Goal: Task Accomplishment & Management: Manage account settings

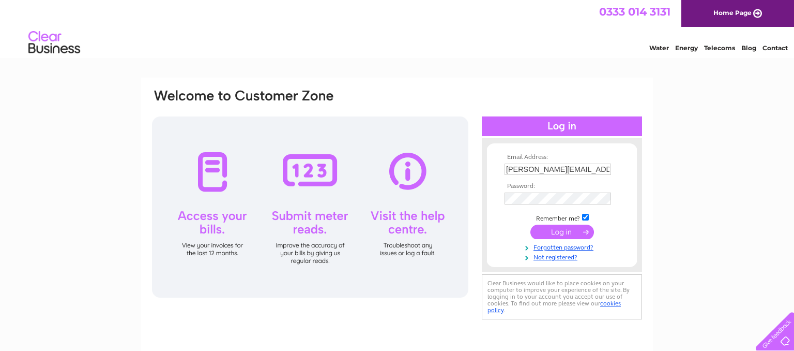
click at [580, 238] on input "submit" at bounding box center [563, 231] width 64 height 14
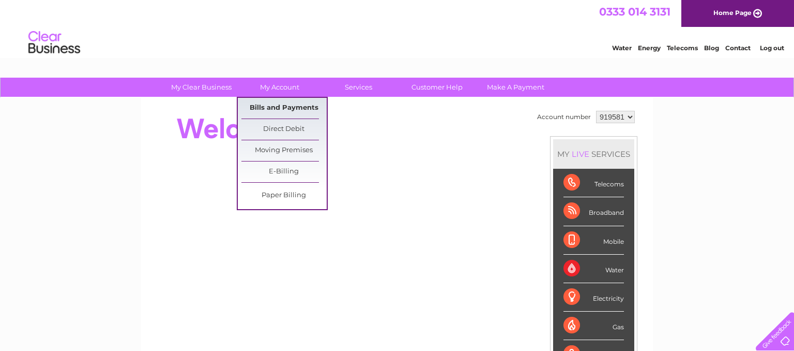
click at [276, 104] on link "Bills and Payments" at bounding box center [284, 108] width 85 height 21
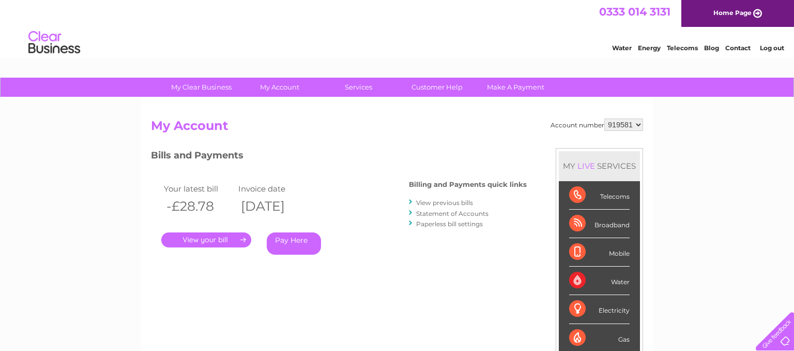
click at [605, 118] on select "919581 919582" at bounding box center [624, 124] width 39 height 12
select select "919582"
click option "919582" at bounding box center [0, 0] width 0 height 0
click at [218, 238] on link "." at bounding box center [206, 239] width 90 height 15
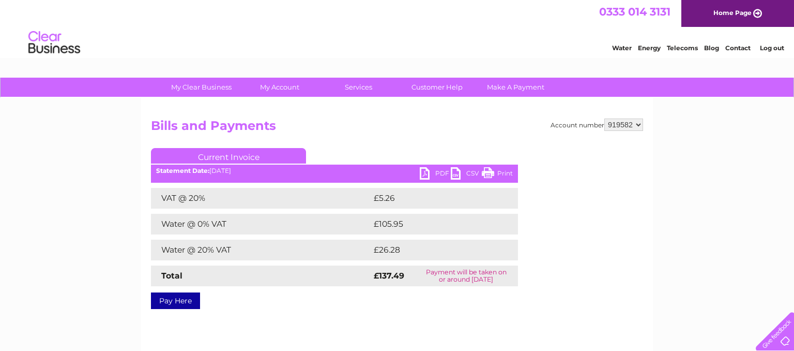
click at [437, 171] on link "PDF" at bounding box center [435, 174] width 31 height 15
click at [777, 52] on link "Log out" at bounding box center [772, 48] width 24 height 8
